Goal: Communication & Community: Answer question/provide support

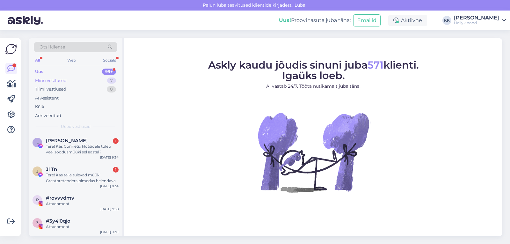
click at [52, 81] on div "Minu vestlused" at bounding box center [51, 80] width 32 height 6
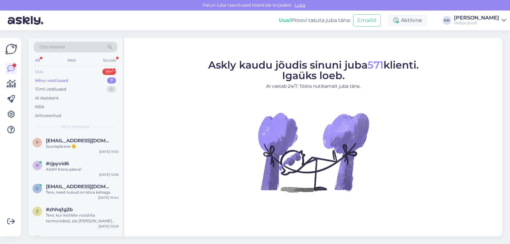
click at [40, 71] on div "Uus" at bounding box center [39, 72] width 8 height 6
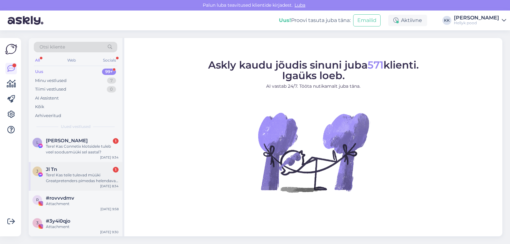
click at [79, 176] on div "Tere! Kas teile tulevad müüki Greatpretenders pimedas helendavad halloweeni sõr…" at bounding box center [82, 177] width 73 height 11
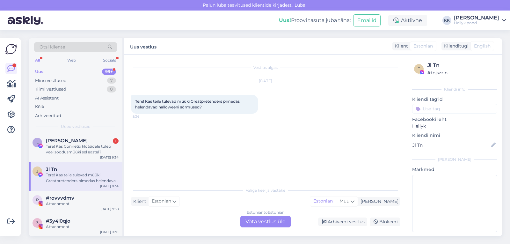
click at [269, 222] on div "Estonian to Estonian Võta vestlus üle" at bounding box center [265, 221] width 50 height 11
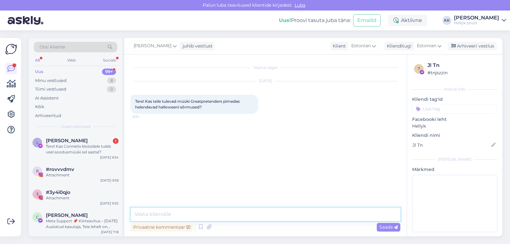
click at [178, 215] on textarea at bounding box center [266, 213] width 270 height 13
type textarea "Tere, kahjuks ei ole tulemas."
click at [381, 229] on span "Saada" at bounding box center [388, 227] width 18 height 6
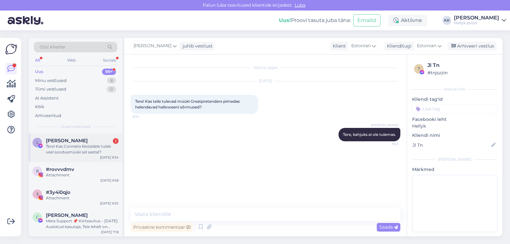
click at [79, 149] on div "Tere! Kas Connetix klotsidele tuleb veel soodusmüüki sel aastal?" at bounding box center [82, 148] width 73 height 11
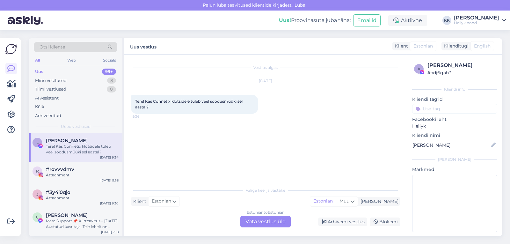
click at [265, 221] on div "Estonian to Estonian Võta vestlus üle" at bounding box center [265, 221] width 50 height 11
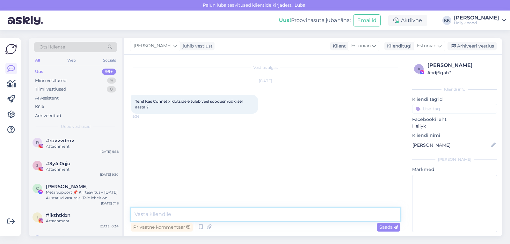
click at [189, 214] on textarea at bounding box center [266, 213] width 270 height 13
click at [269, 214] on textarea "Tere, Connetixi soodusmüük on sel aastal 13.10-19.10" at bounding box center [266, 213] width 270 height 13
type textarea "Tere, Connetixi soodusmüük on sel aastal 13.10-19.10."
click at [385, 226] on span "Saada" at bounding box center [388, 227] width 18 height 6
